Goal: Transaction & Acquisition: Book appointment/travel/reservation

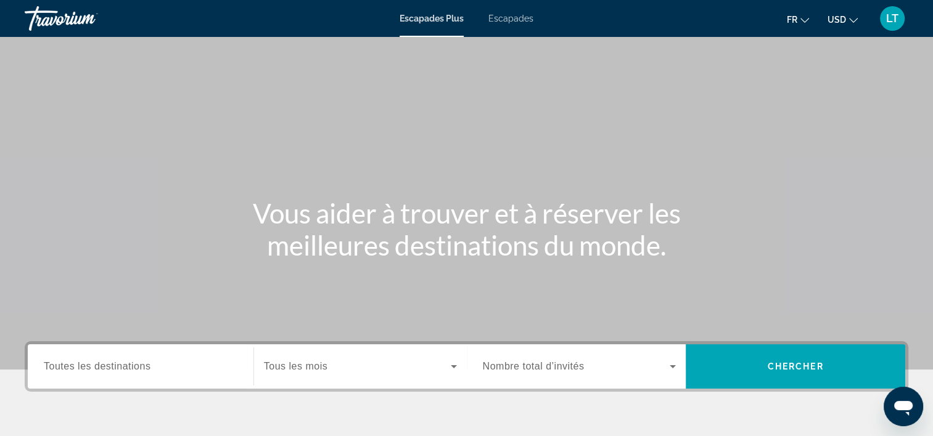
click at [497, 15] on span "Escapades" at bounding box center [510, 19] width 45 height 10
click at [183, 357] on div "Widget de recherche" at bounding box center [141, 367] width 194 height 35
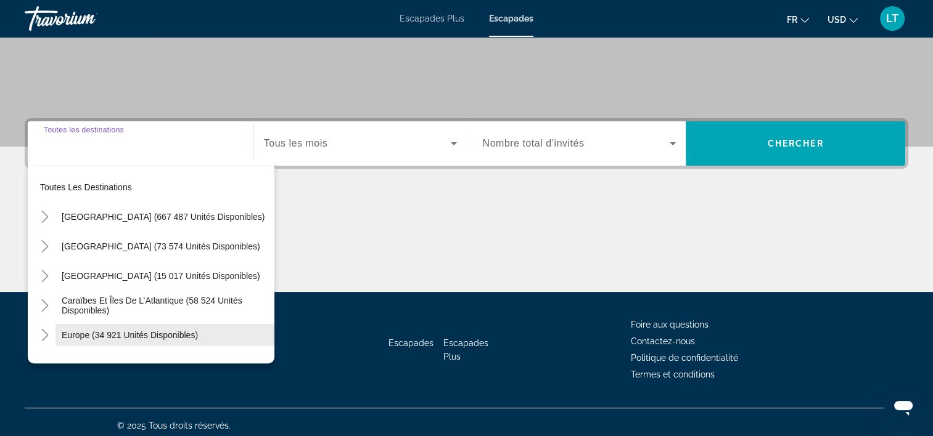
scroll to position [229, 0]
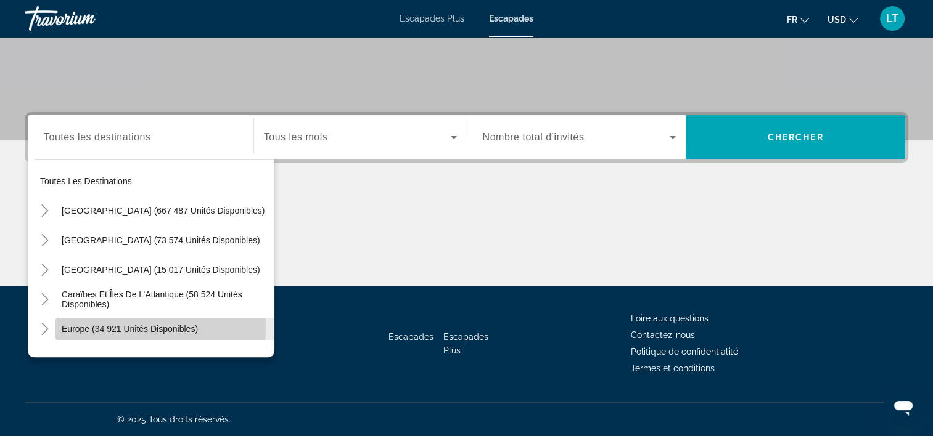
click at [141, 327] on span "Europe (34 921 unités disponibles)" at bounding box center [130, 329] width 136 height 10
type input "**********"
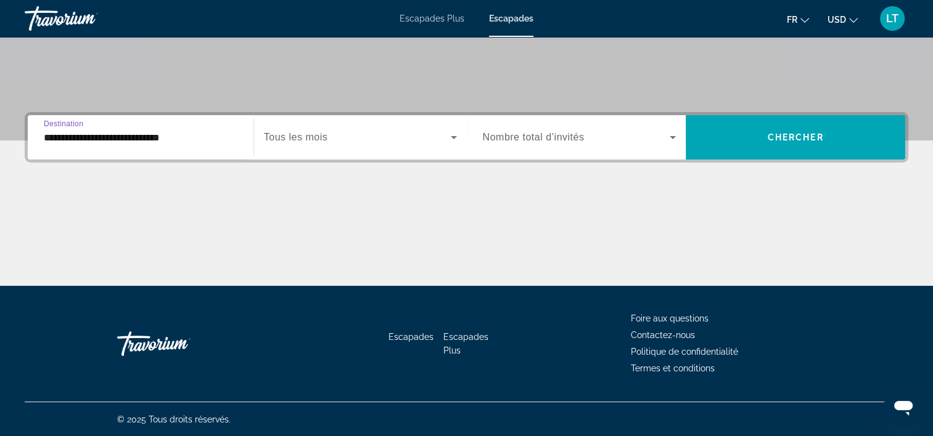
click at [450, 134] on icon "Widget de recherche" at bounding box center [453, 137] width 15 height 15
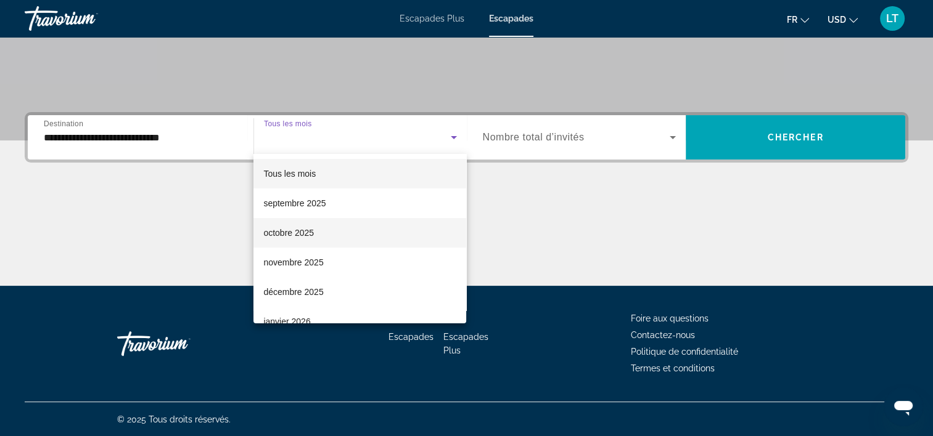
scroll to position [62, 0]
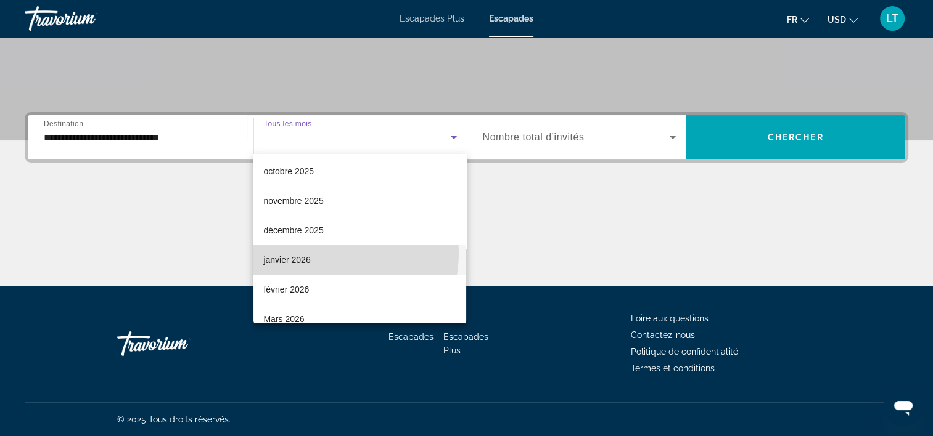
click at [328, 253] on mat-option "janvier 2026" at bounding box center [359, 260] width 213 height 30
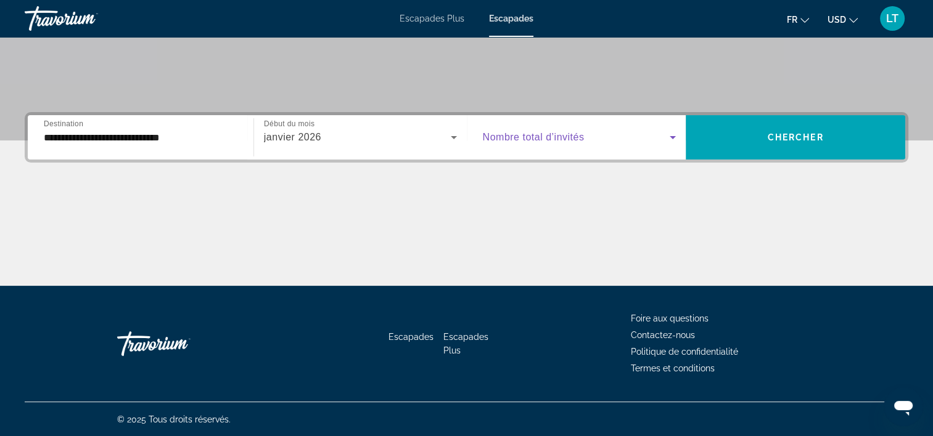
click at [671, 132] on icon "Widget de recherche" at bounding box center [672, 137] width 15 height 15
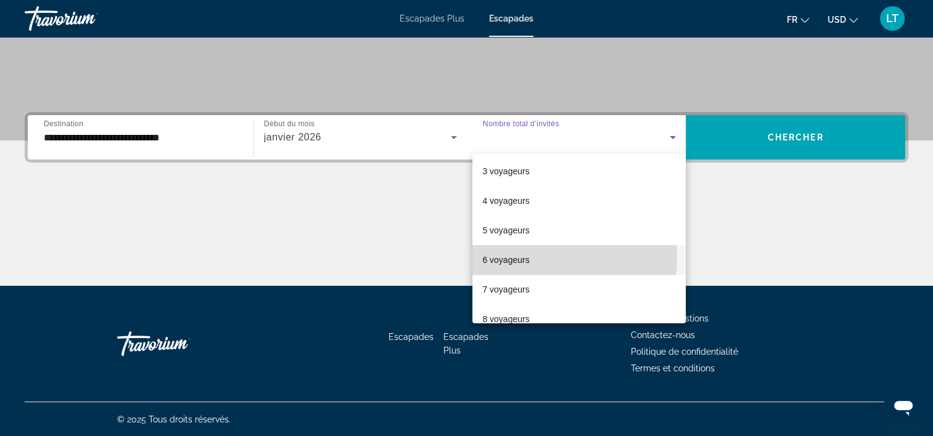
click at [523, 259] on font "6 voyageurs" at bounding box center [505, 260] width 47 height 10
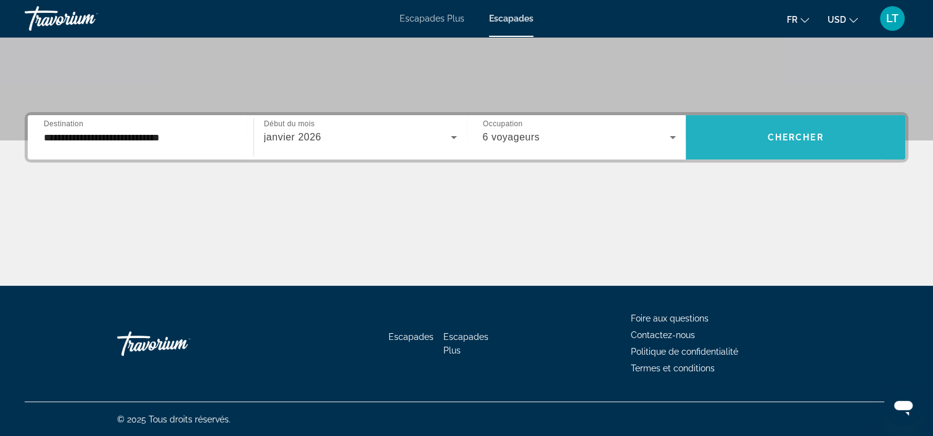
click at [740, 154] on span "Widget de recherche" at bounding box center [795, 137] width 219 height 44
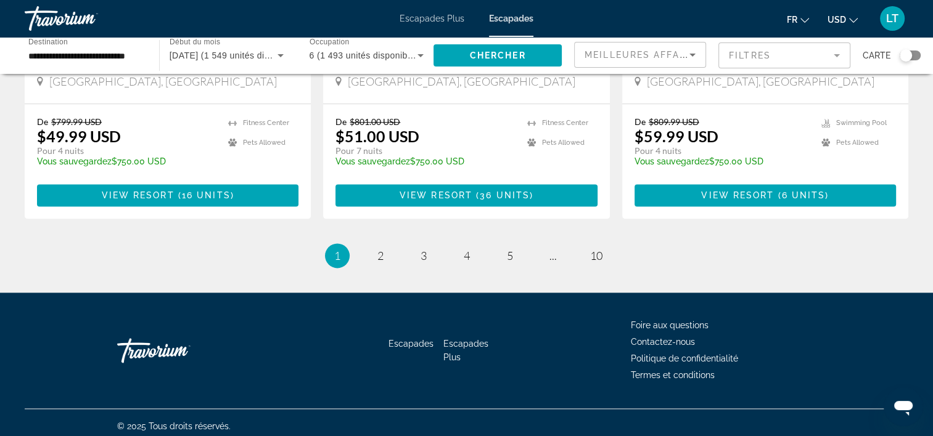
scroll to position [1595, 0]
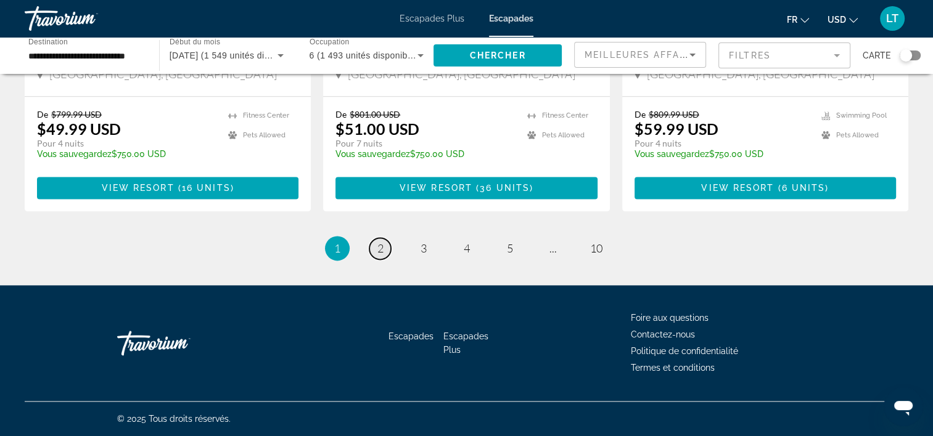
click at [385, 250] on link "page 2" at bounding box center [380, 249] width 22 height 22
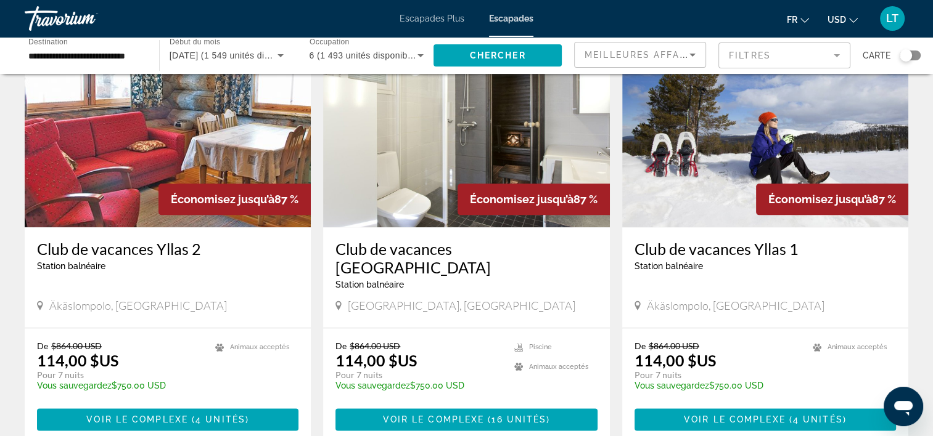
scroll to position [1356, 0]
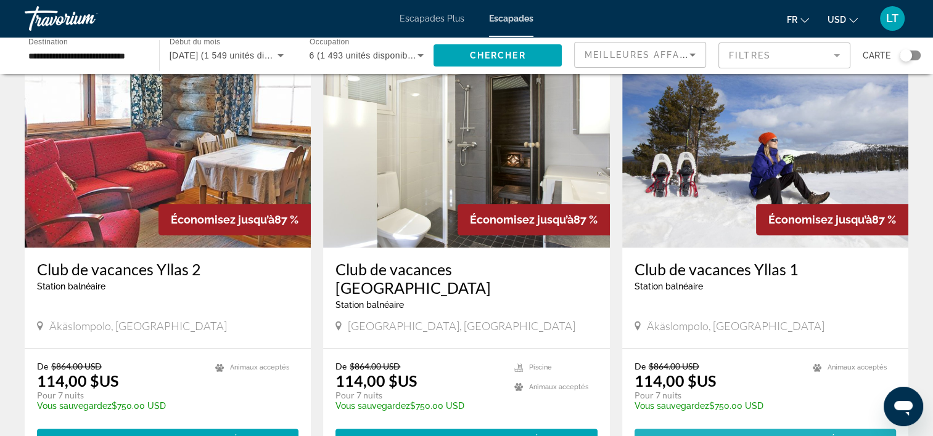
click at [774, 435] on span "Voir le complexe" at bounding box center [735, 440] width 102 height 10
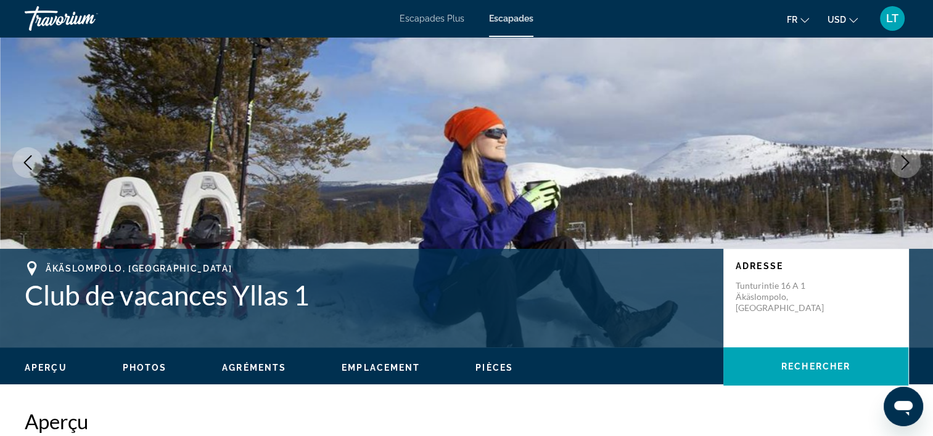
scroll to position [123, 0]
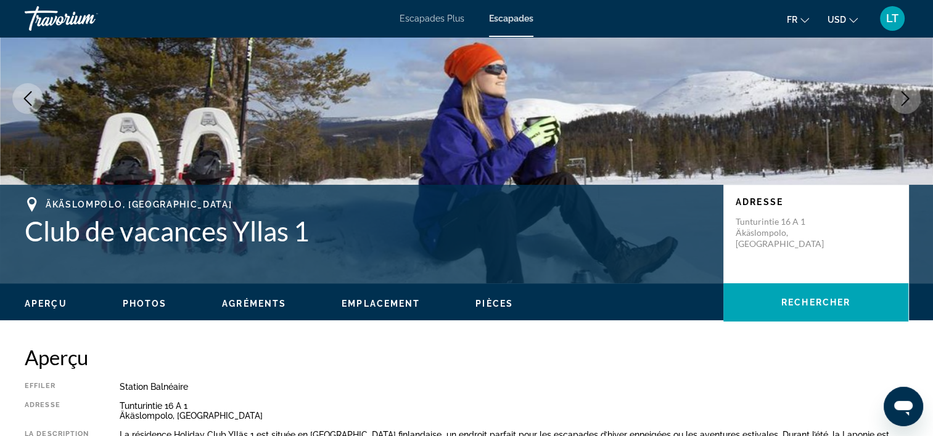
click at [904, 104] on icon "Image suivante" at bounding box center [905, 98] width 15 height 15
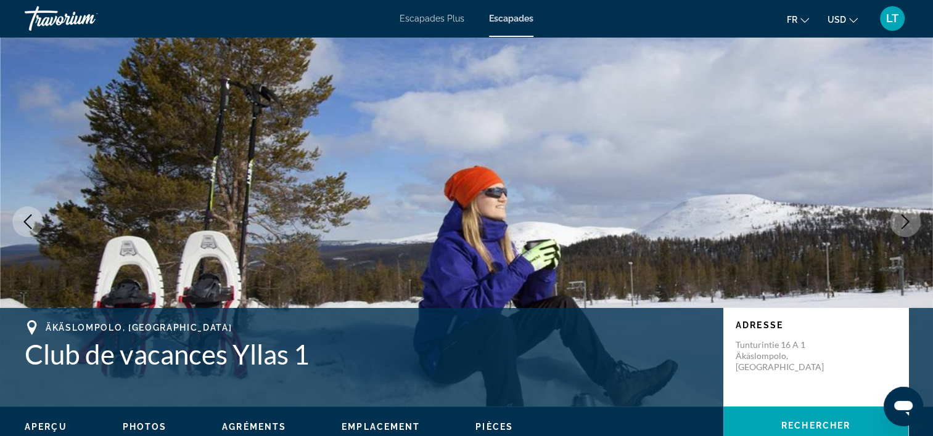
click at [907, 217] on icon "Image suivante" at bounding box center [905, 222] width 15 height 15
click at [905, 219] on icon "Image suivante" at bounding box center [905, 222] width 8 height 15
click at [22, 217] on icon "Image précédente" at bounding box center [27, 222] width 15 height 15
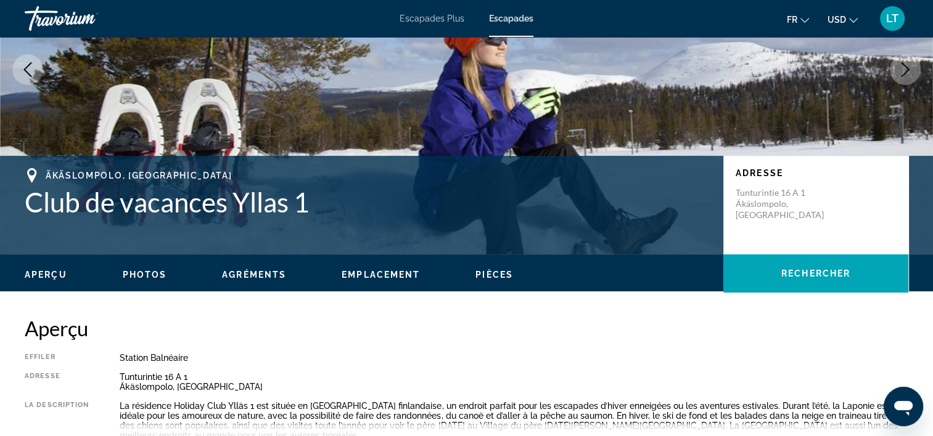
scroll to position [185, 0]
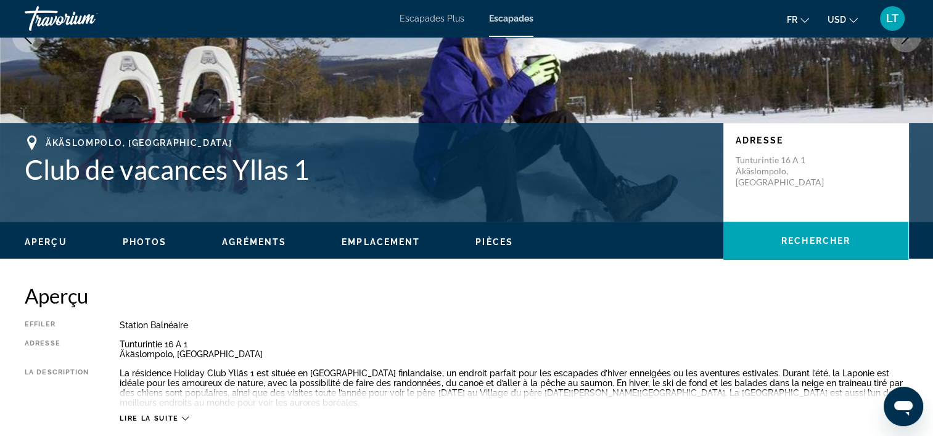
click at [126, 242] on span "Photos" at bounding box center [145, 242] width 44 height 10
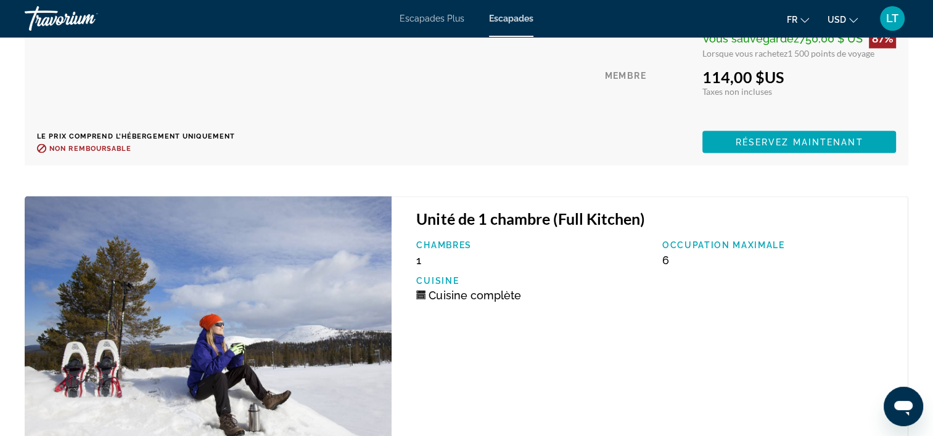
scroll to position [2275, 0]
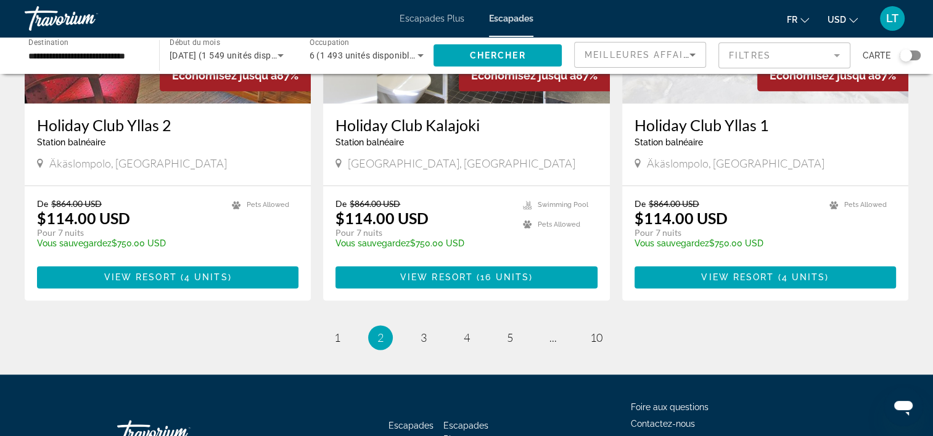
scroll to position [1541, 0]
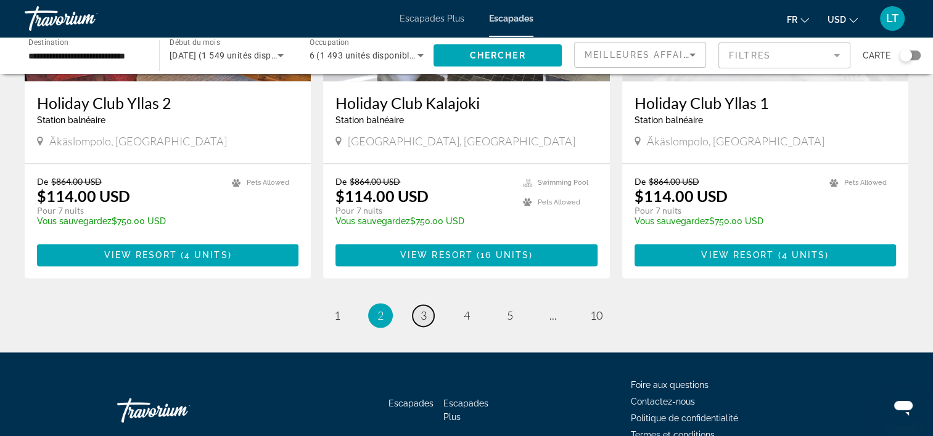
click at [422, 309] on span "3" at bounding box center [423, 316] width 6 height 14
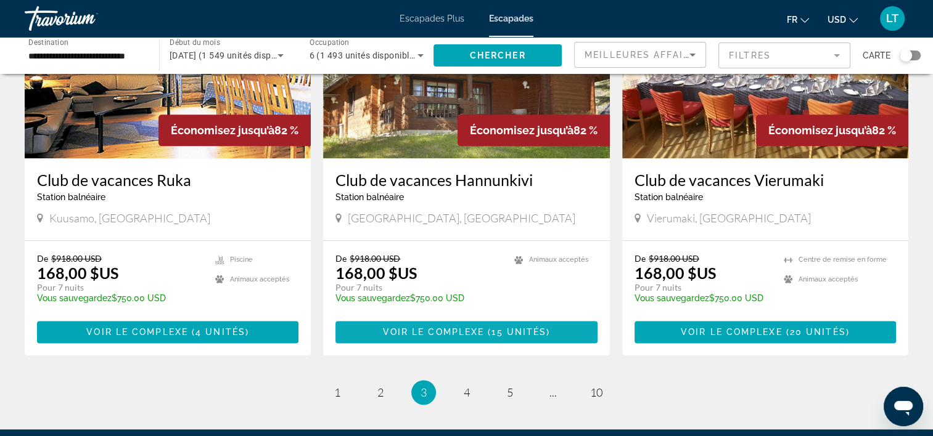
scroll to position [1480, 0]
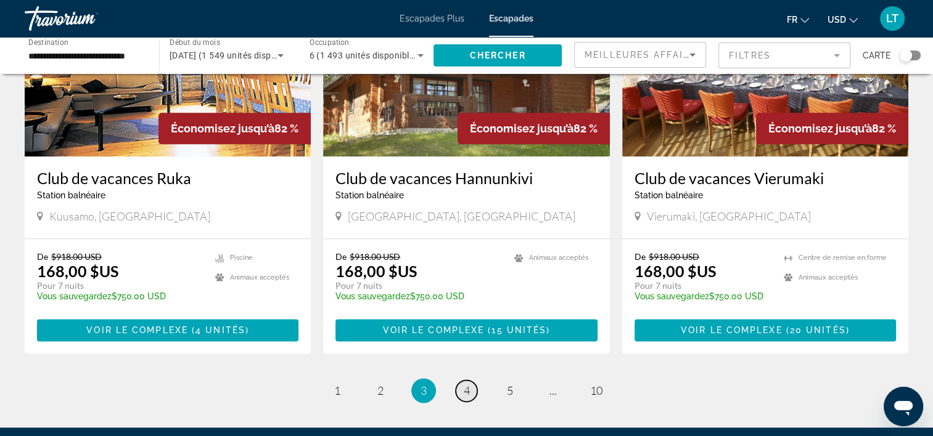
click at [467, 384] on span "4" at bounding box center [467, 391] width 6 height 14
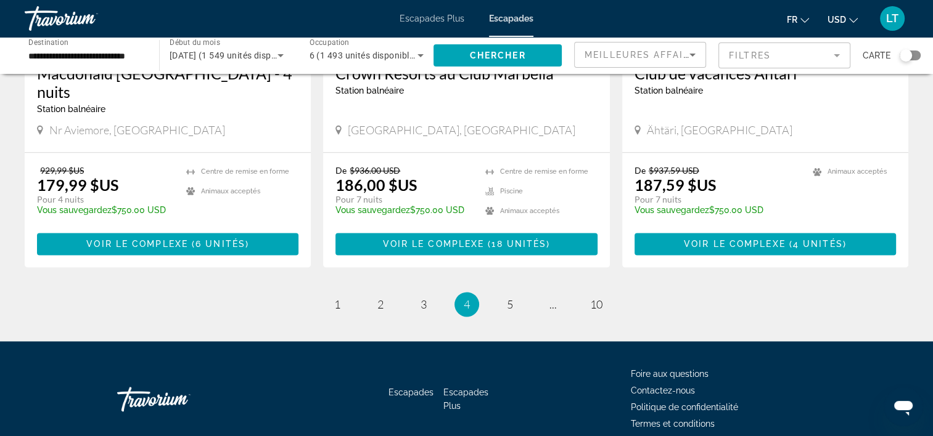
scroll to position [1594, 0]
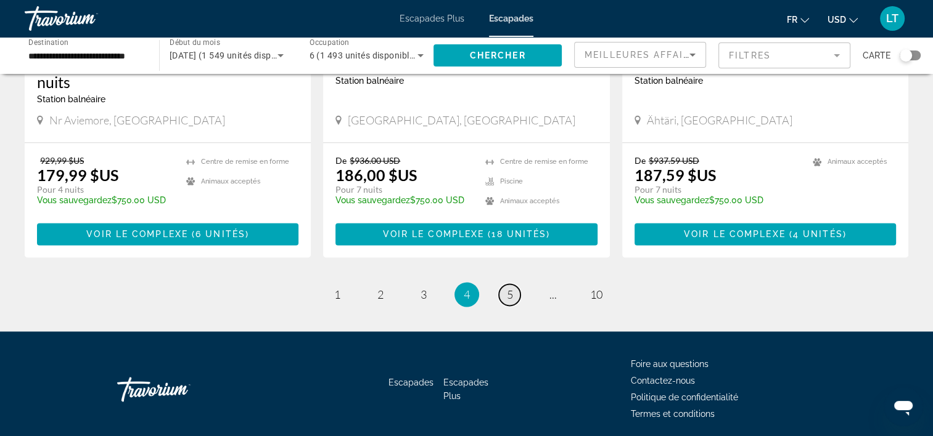
click at [512, 288] on span "5" at bounding box center [510, 295] width 6 height 14
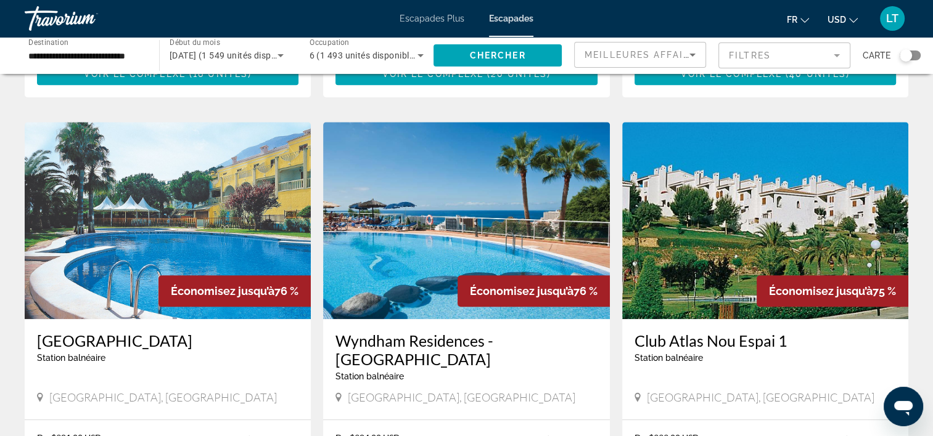
scroll to position [925, 0]
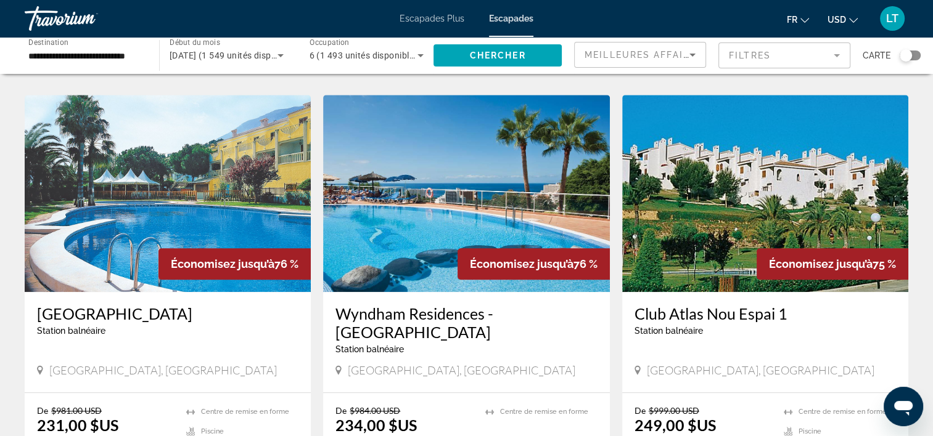
click at [429, 198] on img "Contenu principal" at bounding box center [466, 193] width 286 height 197
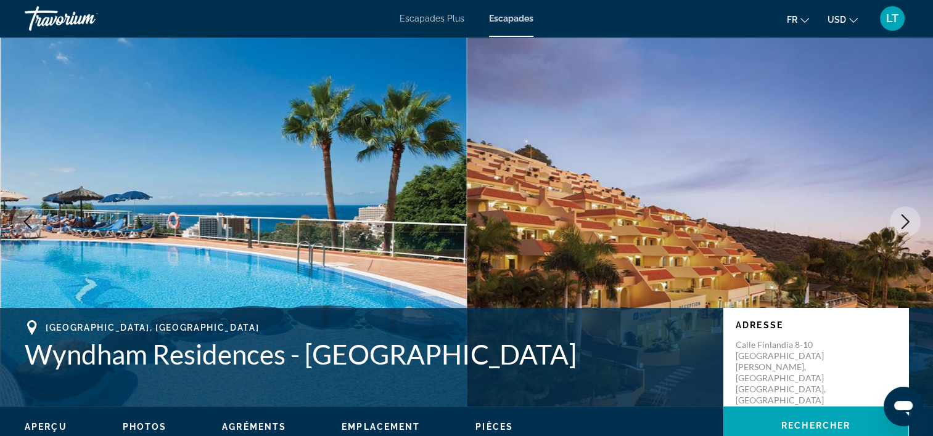
click at [901, 222] on icon "Image suivante" at bounding box center [905, 222] width 15 height 15
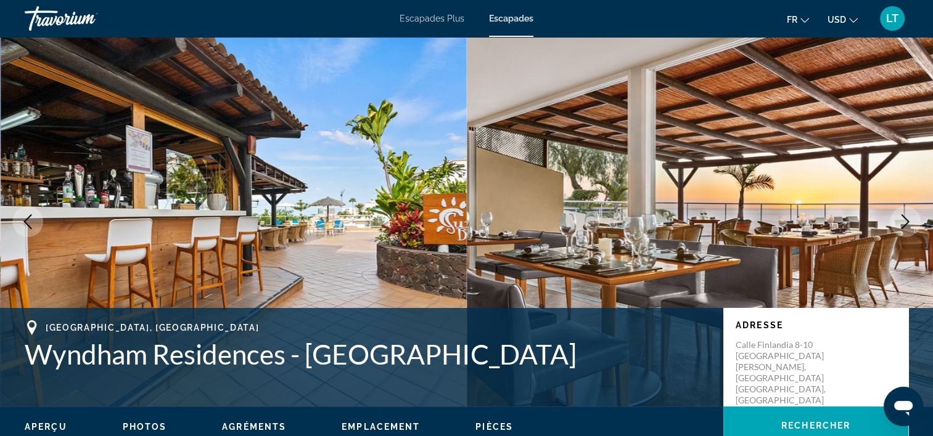
click at [906, 222] on icon "Image suivante" at bounding box center [905, 222] width 15 height 15
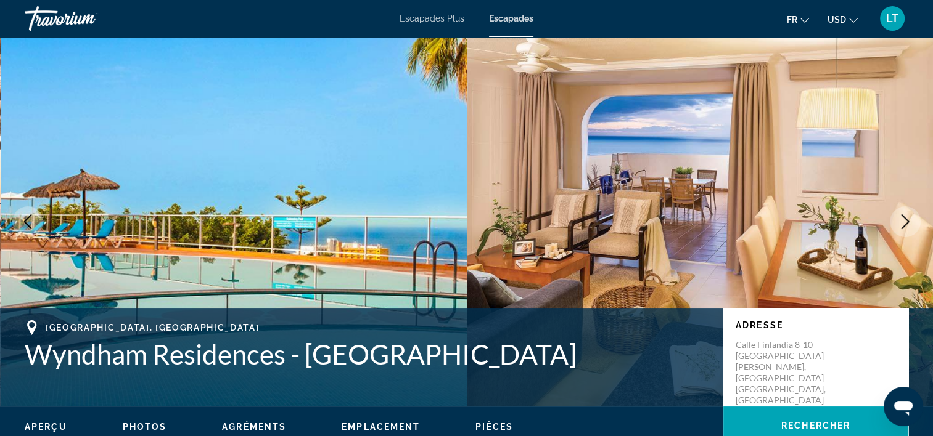
click at [906, 222] on icon "Image suivante" at bounding box center [905, 222] width 15 height 15
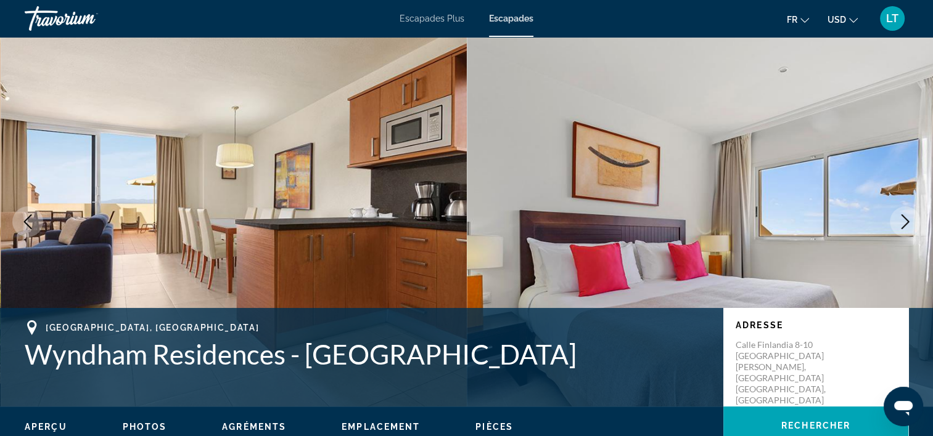
click at [906, 222] on icon "Image suivante" at bounding box center [905, 222] width 15 height 15
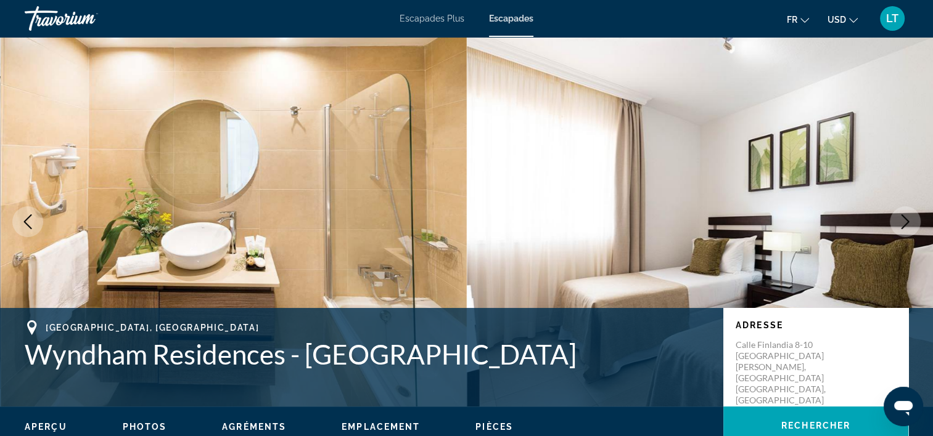
click at [906, 222] on icon "Image suivante" at bounding box center [905, 222] width 15 height 15
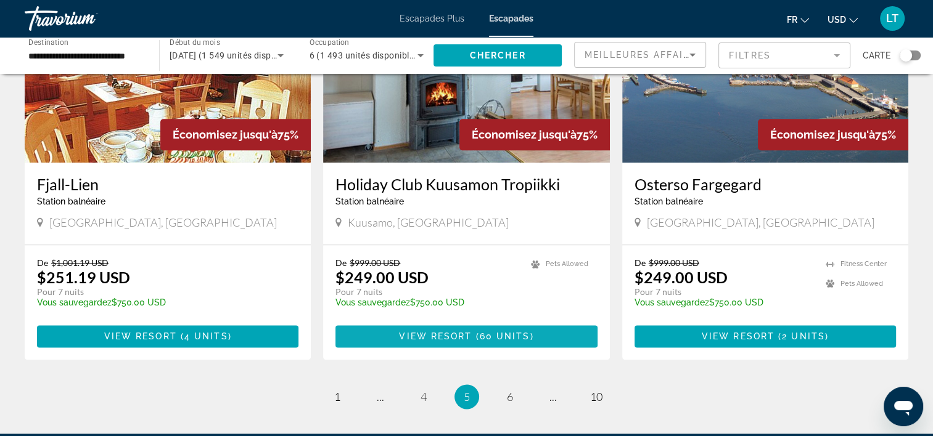
scroll to position [1480, 0]
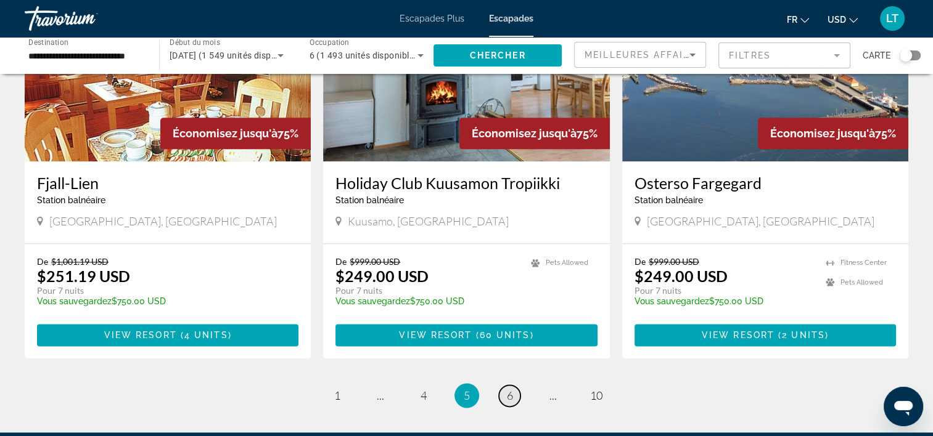
click at [510, 389] on span "6" at bounding box center [510, 396] width 6 height 14
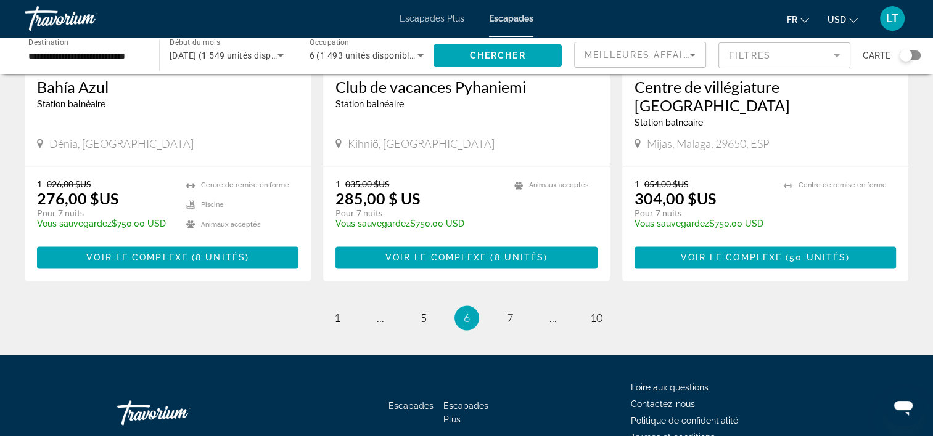
scroll to position [1541, 0]
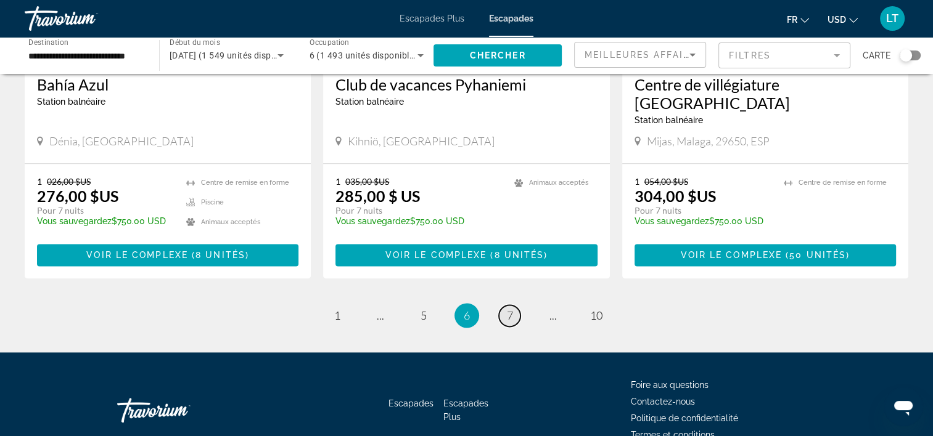
click at [513, 305] on link "page 7" at bounding box center [510, 316] width 22 height 22
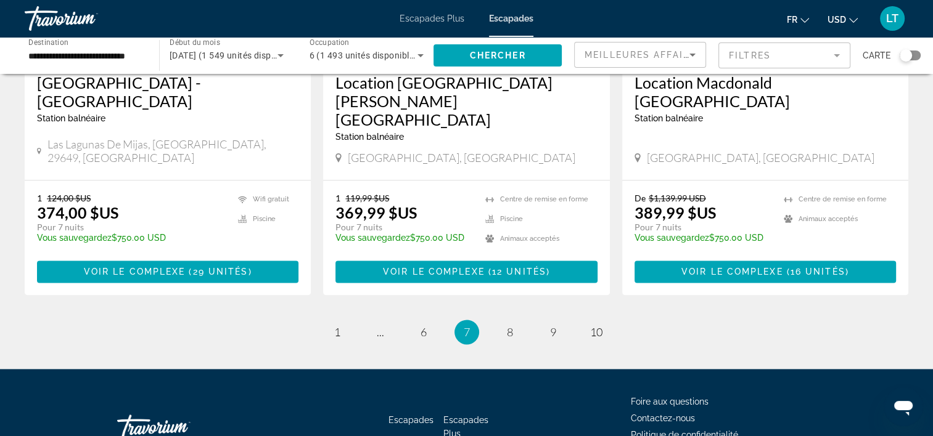
scroll to position [1613, 0]
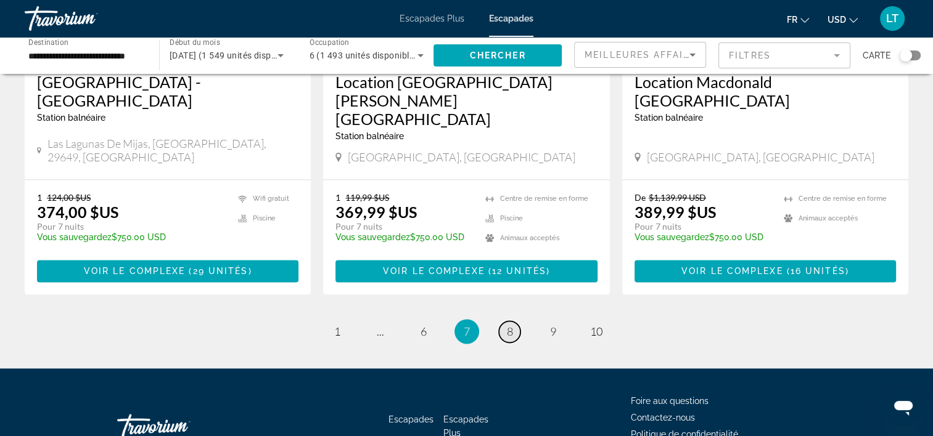
click at [510, 325] on span "8" at bounding box center [510, 332] width 6 height 14
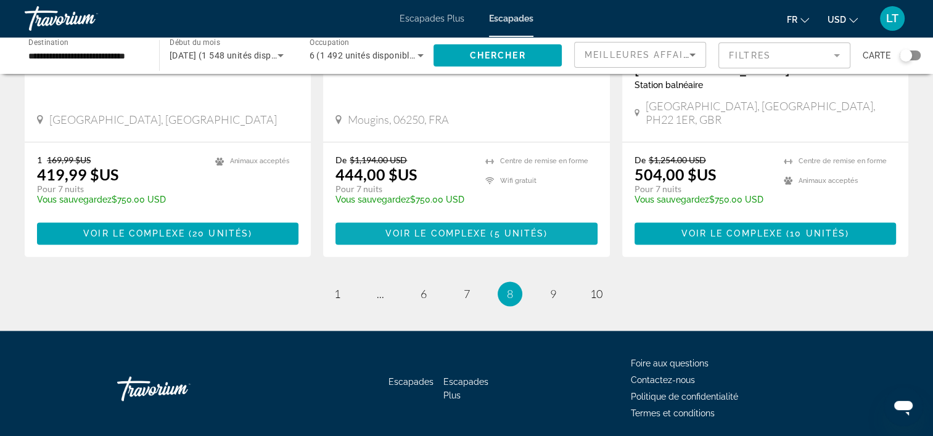
scroll to position [1687, 0]
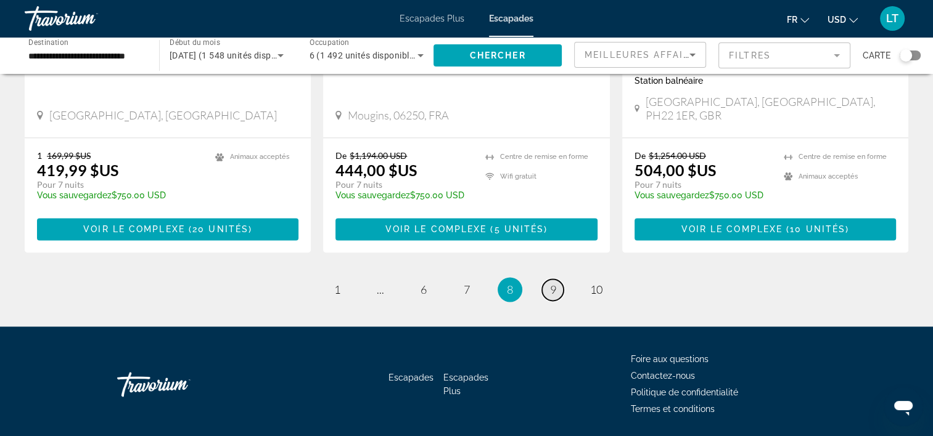
click at [555, 279] on link "page 9" at bounding box center [553, 290] width 22 height 22
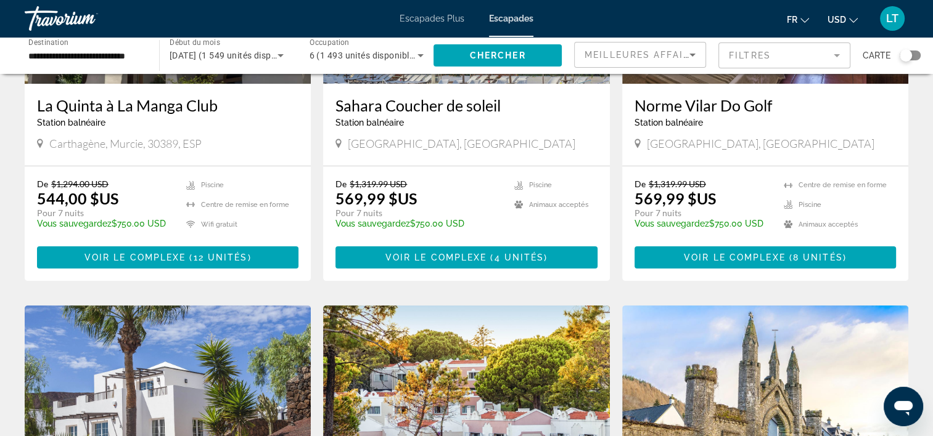
scroll to position [123, 0]
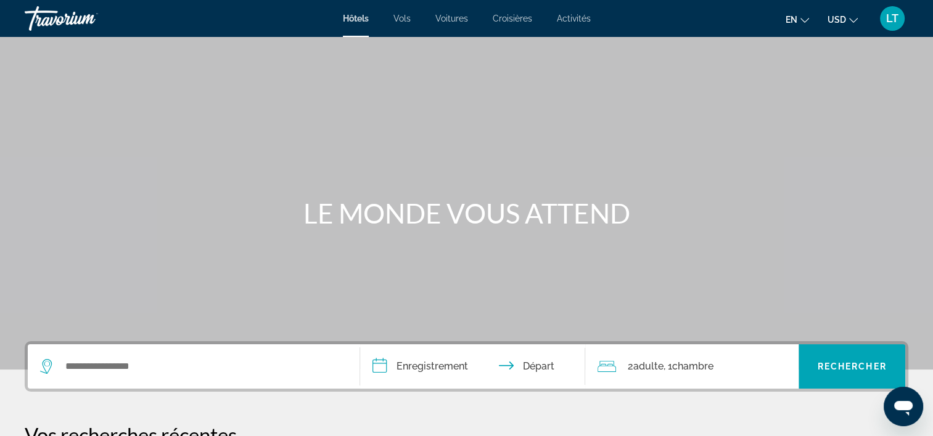
click at [399, 17] on span "Vols" at bounding box center [401, 19] width 17 height 10
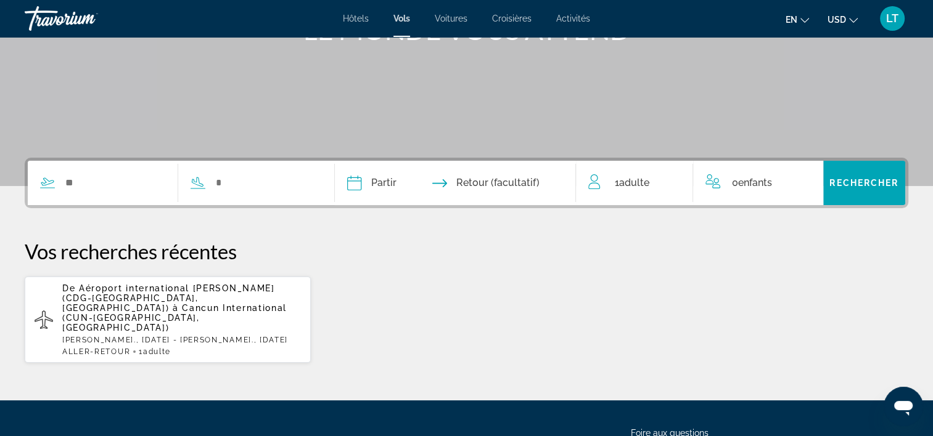
scroll to position [185, 0]
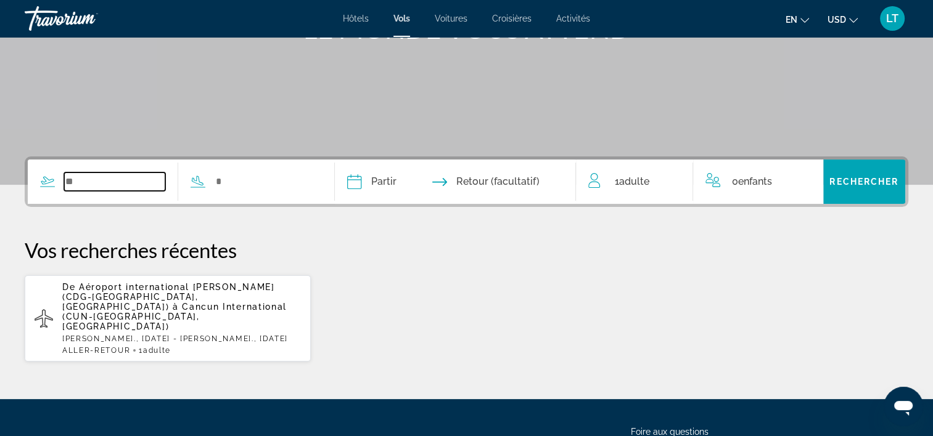
click at [145, 182] on input "Widget de recherche" at bounding box center [114, 182] width 101 height 18
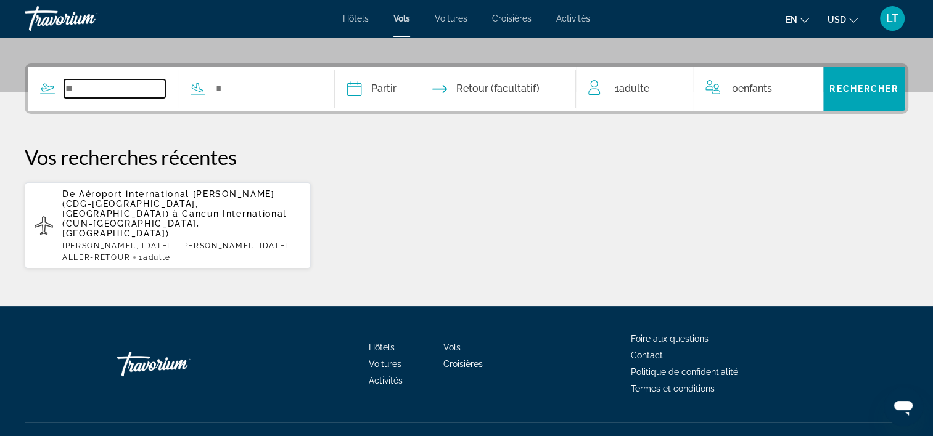
scroll to position [279, 0]
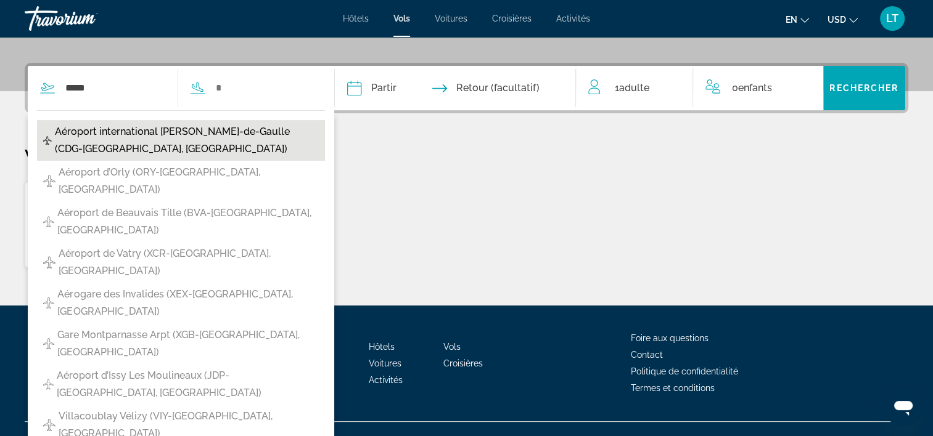
click at [157, 132] on span "Aéroport international Charles-de-Gaulle (CDG-Paris, France)" at bounding box center [187, 140] width 264 height 35
type input "**********"
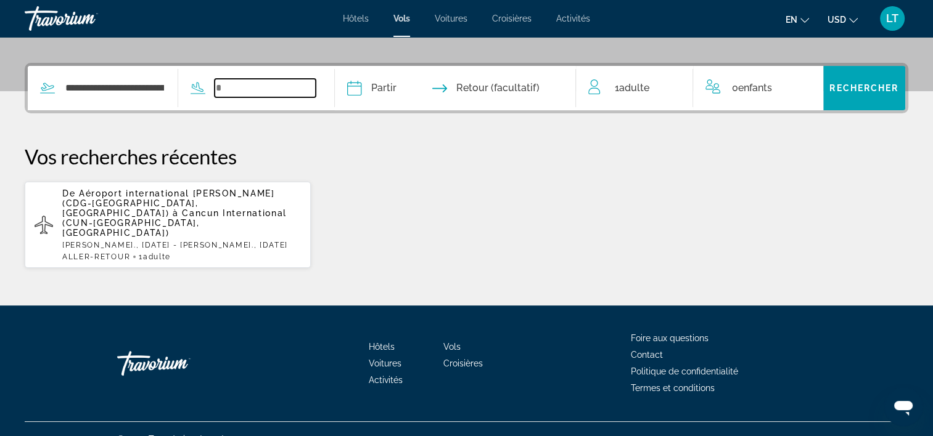
click at [279, 86] on input "Widget de recherche" at bounding box center [265, 88] width 101 height 18
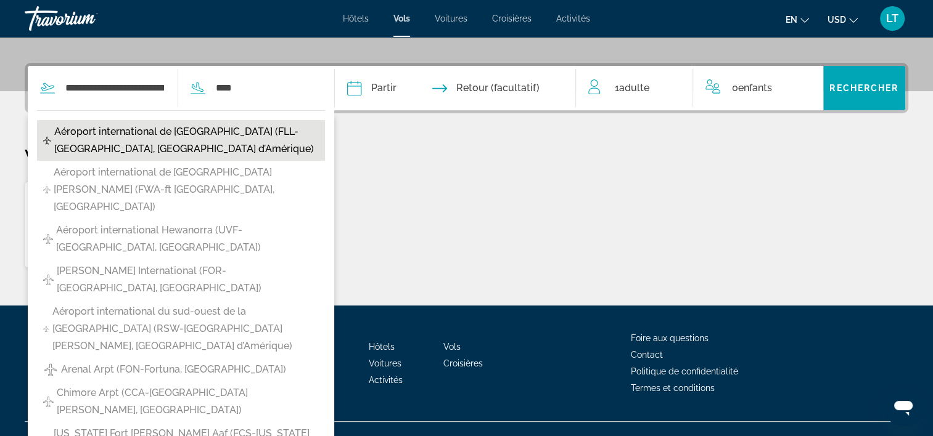
click at [245, 136] on span "Aéroport international de Fort Lauderdale-Hollywood (FLL-Ft Lauderdale, États-U…" at bounding box center [186, 140] width 264 height 35
type input "**********"
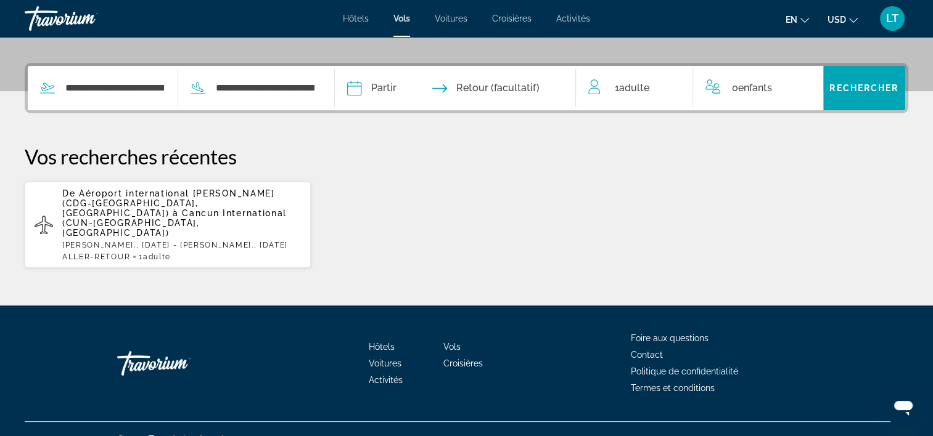
click at [410, 89] on input "Date de départ" at bounding box center [404, 90] width 120 height 48
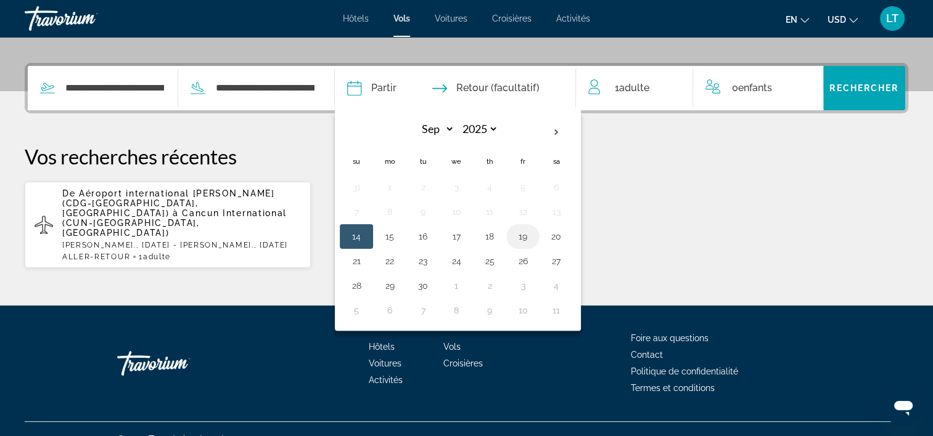
click at [533, 234] on button "19" at bounding box center [523, 236] width 20 height 17
type input "**********"
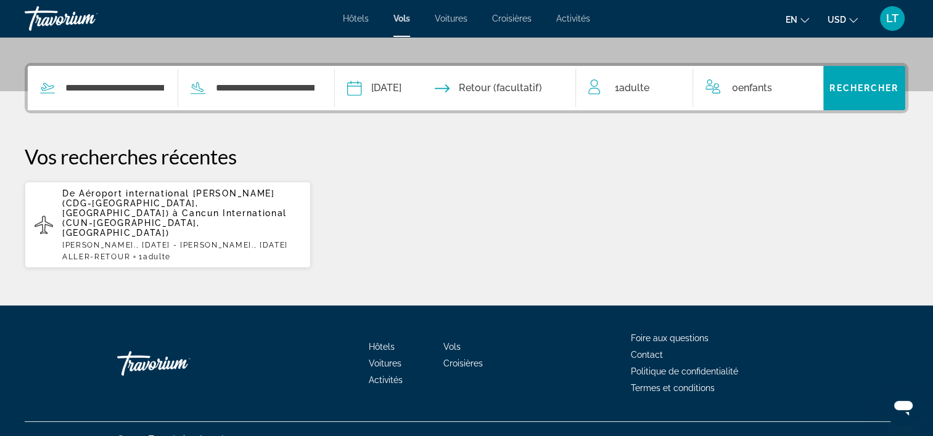
click at [501, 89] on input "Date de retour" at bounding box center [522, 90] width 120 height 48
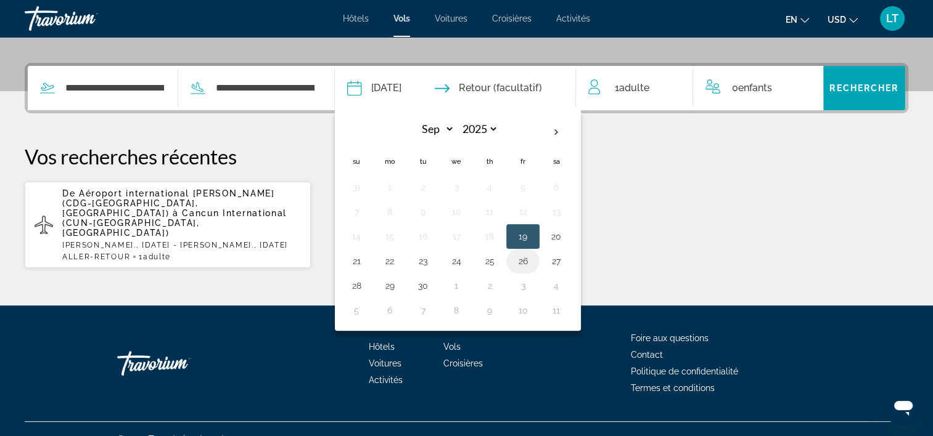
click at [533, 257] on button "26" at bounding box center [523, 261] width 20 height 17
type input "**********"
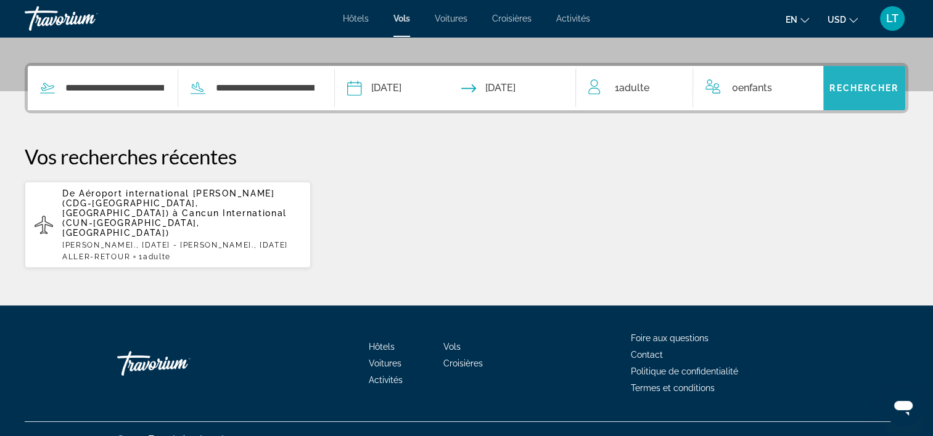
click at [874, 84] on span "Rechercher" at bounding box center [863, 88] width 69 height 10
